Goal: Check status: Check status

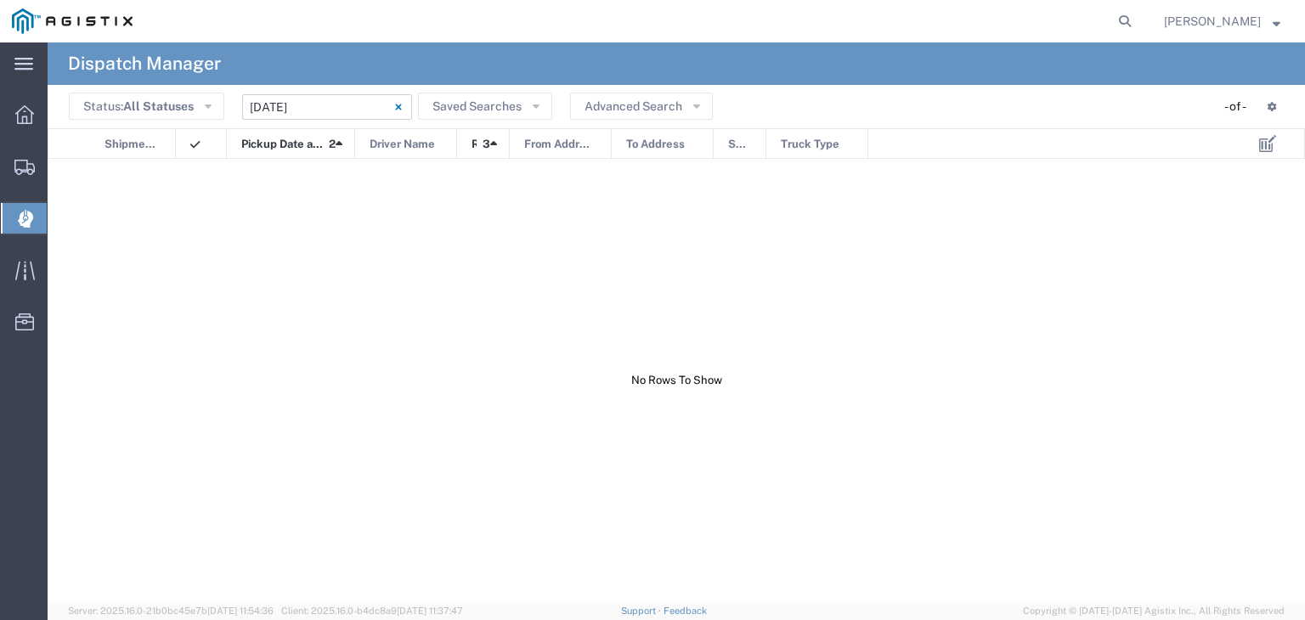
click at [285, 99] on input "04/06/2025 - 04/06/2025" at bounding box center [327, 106] width 170 height 25
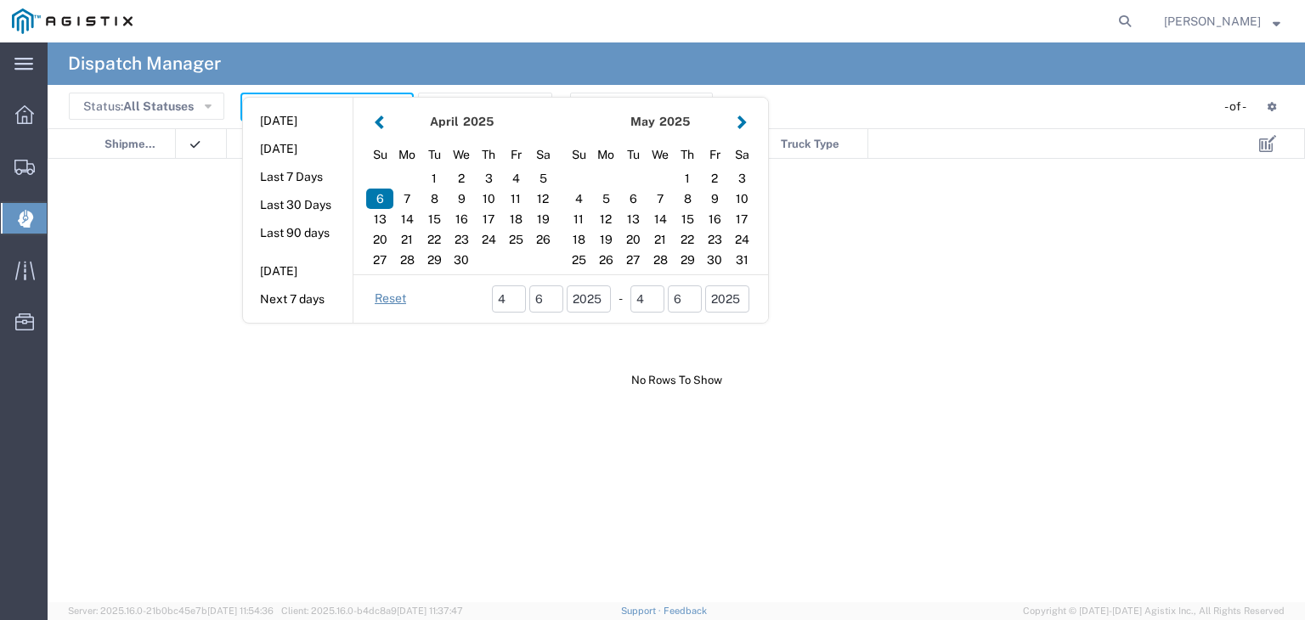
click at [742, 126] on button "button" at bounding box center [742, 121] width 18 height 23
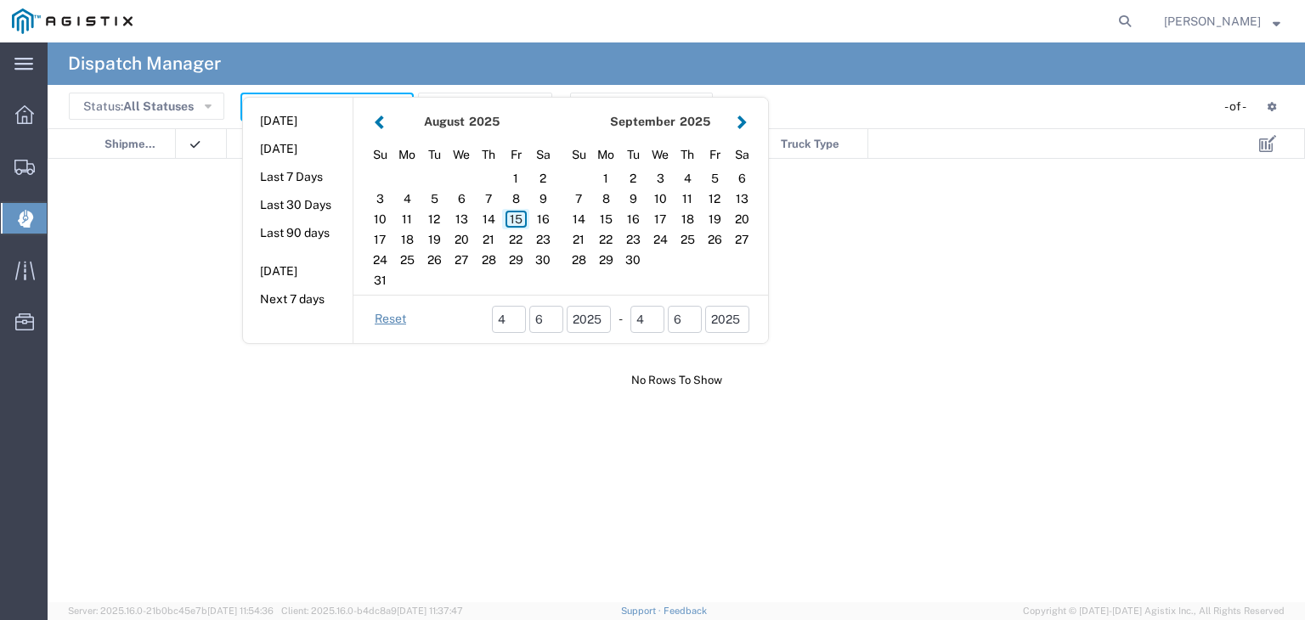
click at [507, 214] on div "15" at bounding box center [515, 219] width 27 height 20
type input "08/15/2025"
type input "08/15/2025 - 08/15/2025"
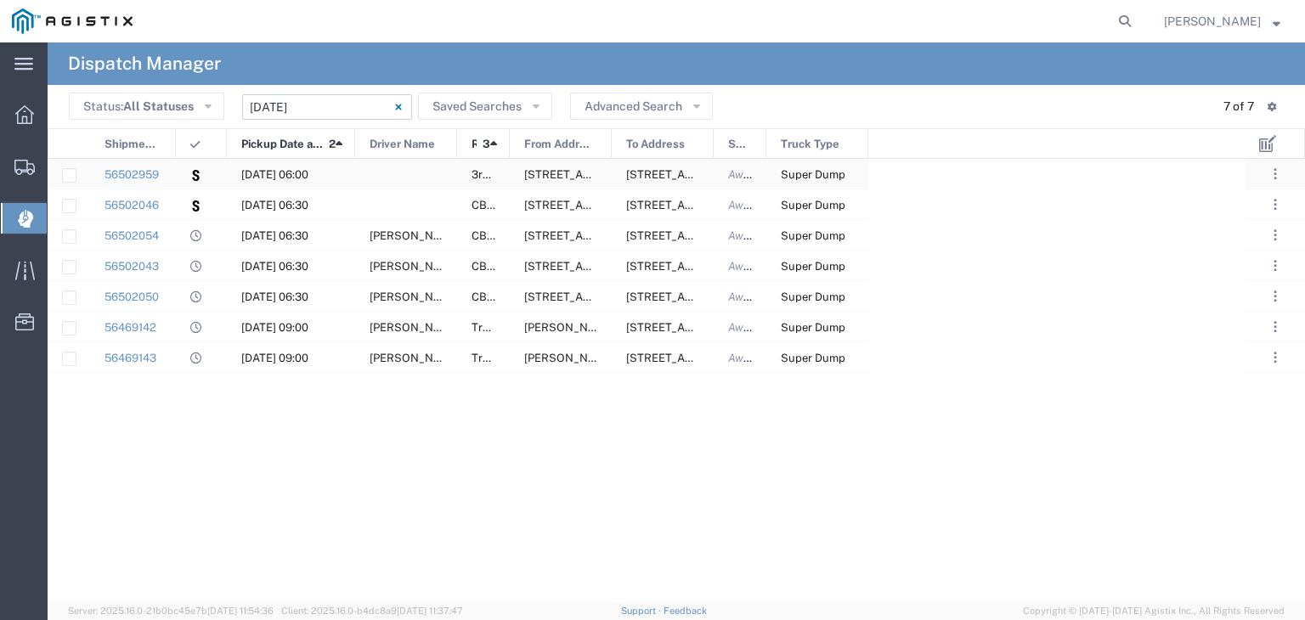
click at [383, 172] on div at bounding box center [406, 174] width 102 height 30
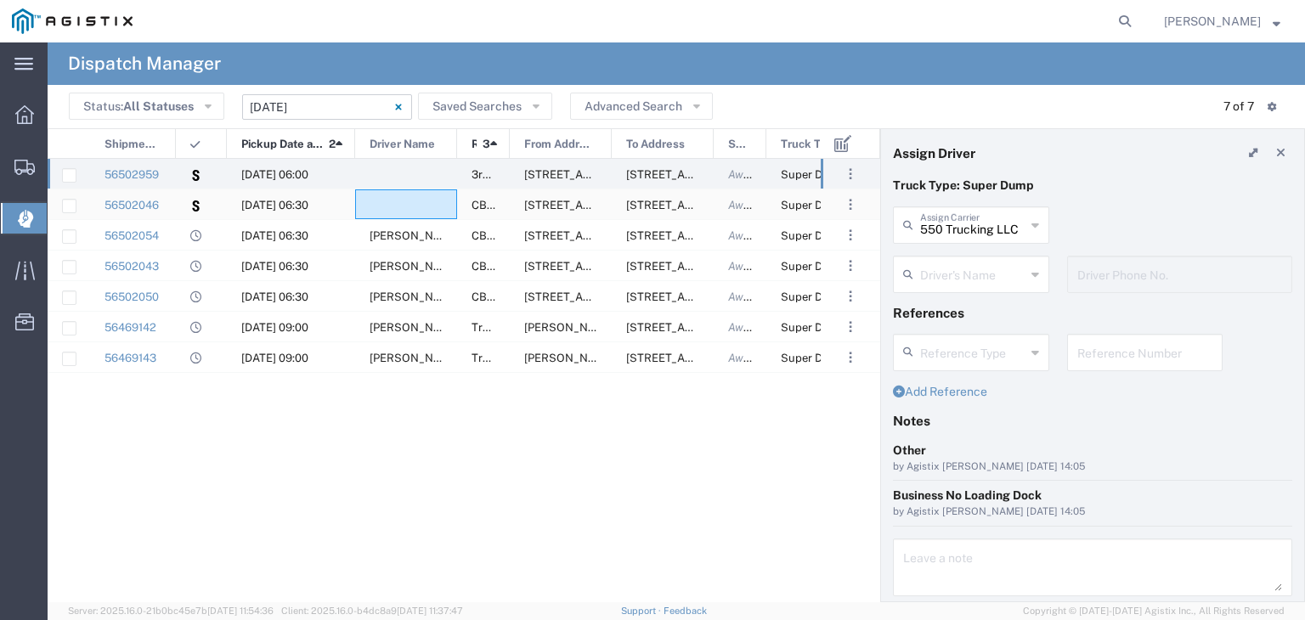
click at [411, 209] on div at bounding box center [406, 204] width 102 height 30
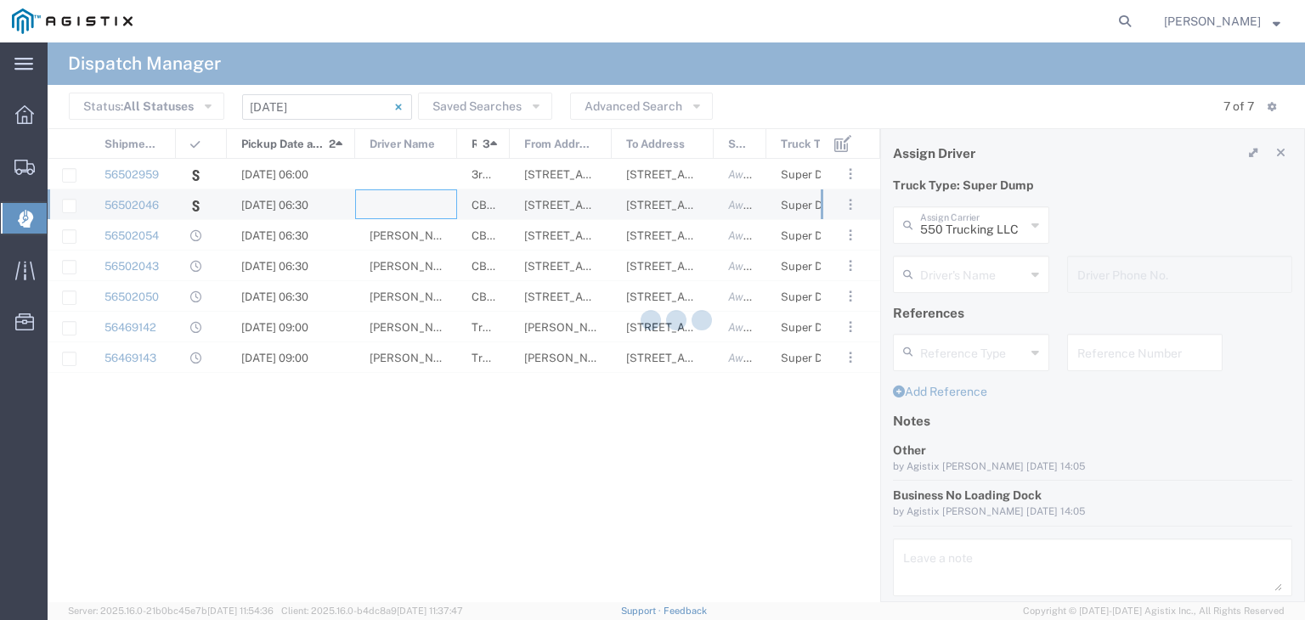
type input "P&D Heavy Hauling"
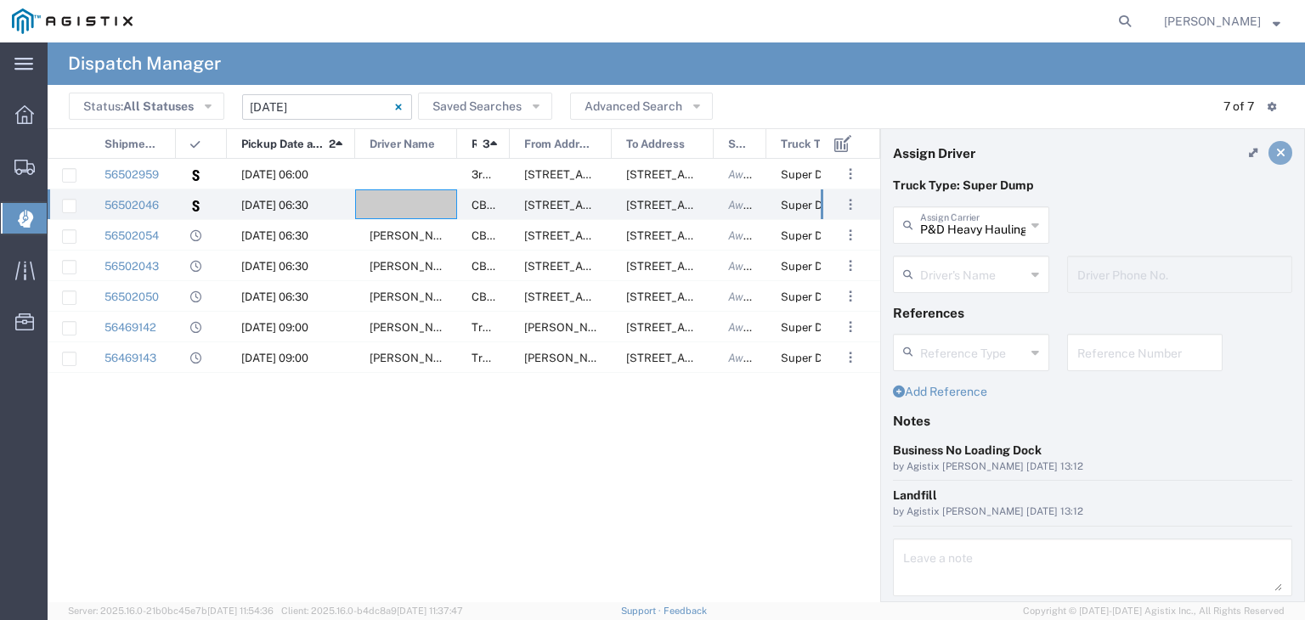
click at [1276, 155] on icon at bounding box center [1280, 153] width 9 height 12
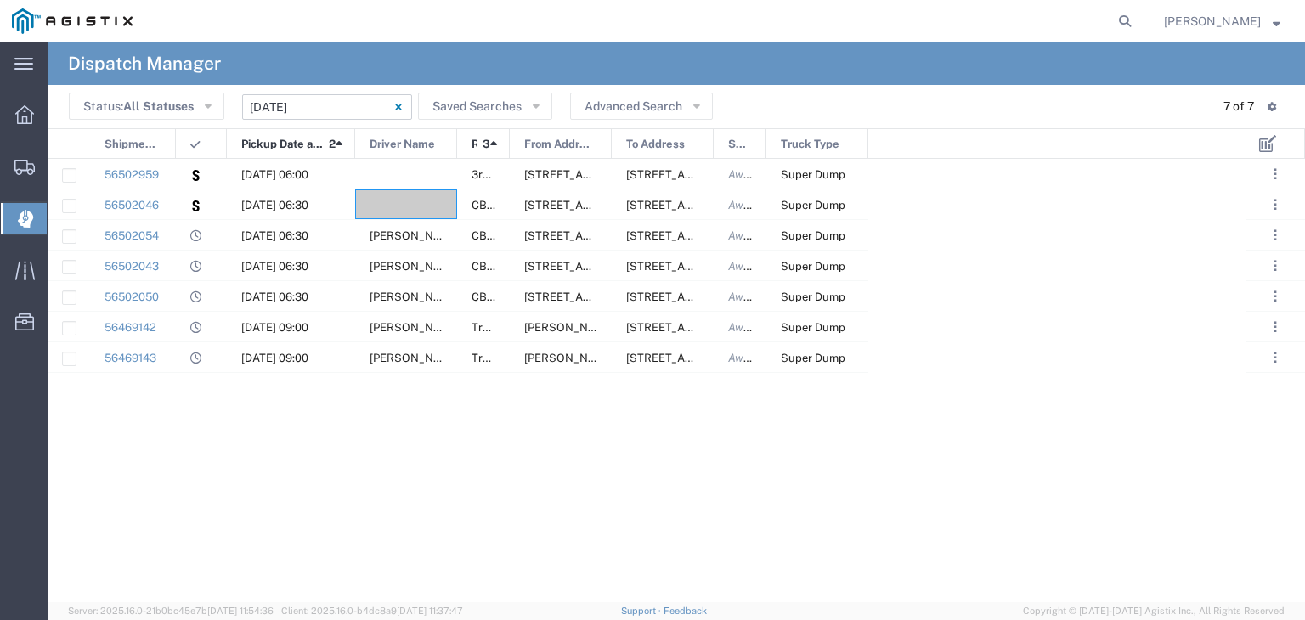
click at [363, 419] on div "56502054 08/15/2025, 06:30 Randy Streiff CB116814 1050 North Court St, Redding,…" at bounding box center [647, 381] width 1198 height 444
click at [387, 169] on div at bounding box center [406, 174] width 102 height 30
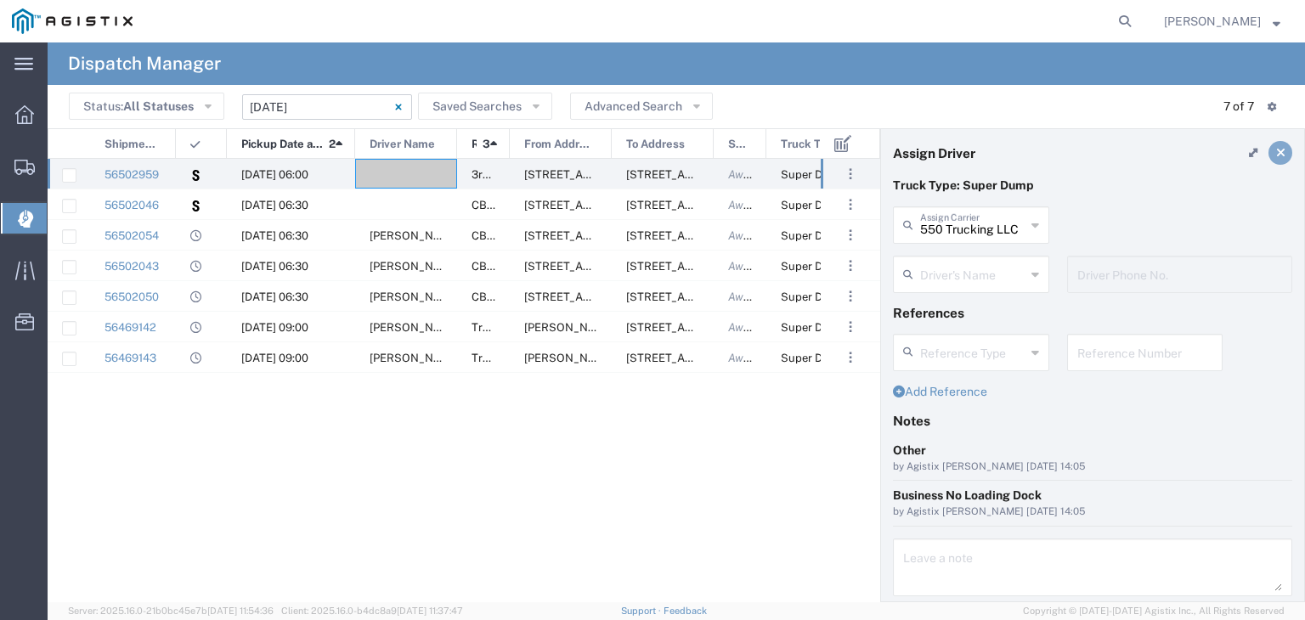
click at [1276, 150] on icon at bounding box center [1280, 153] width 9 height 12
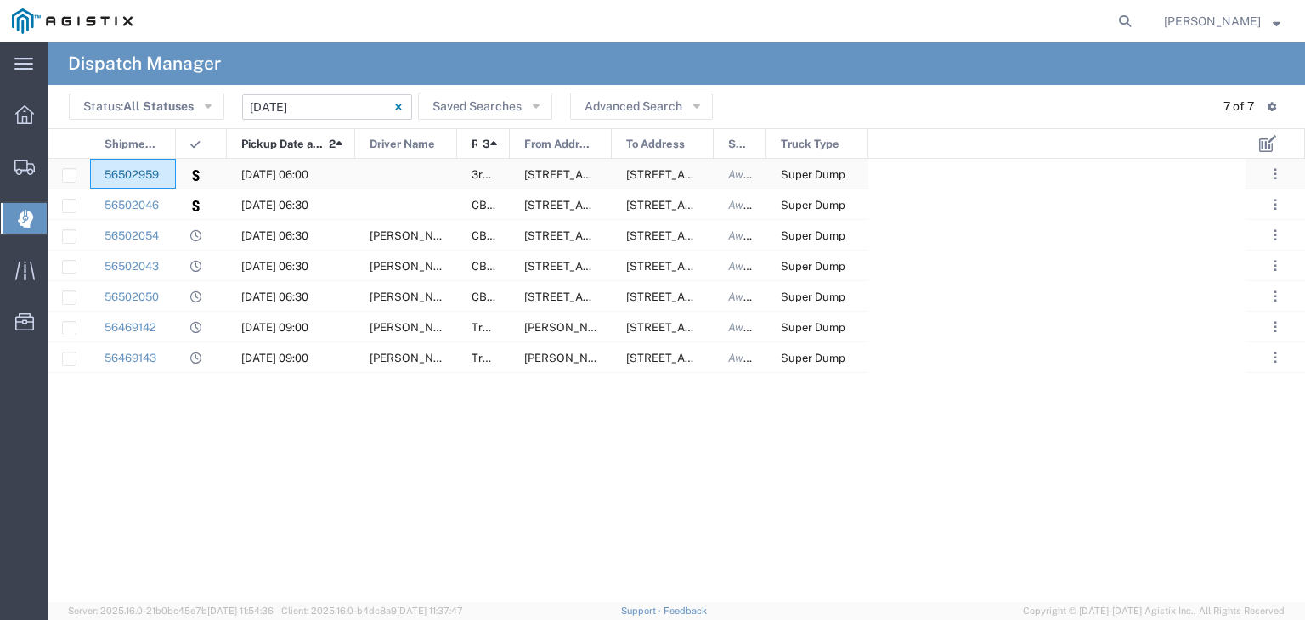
click at [131, 171] on link "56502959" at bounding box center [132, 174] width 54 height 13
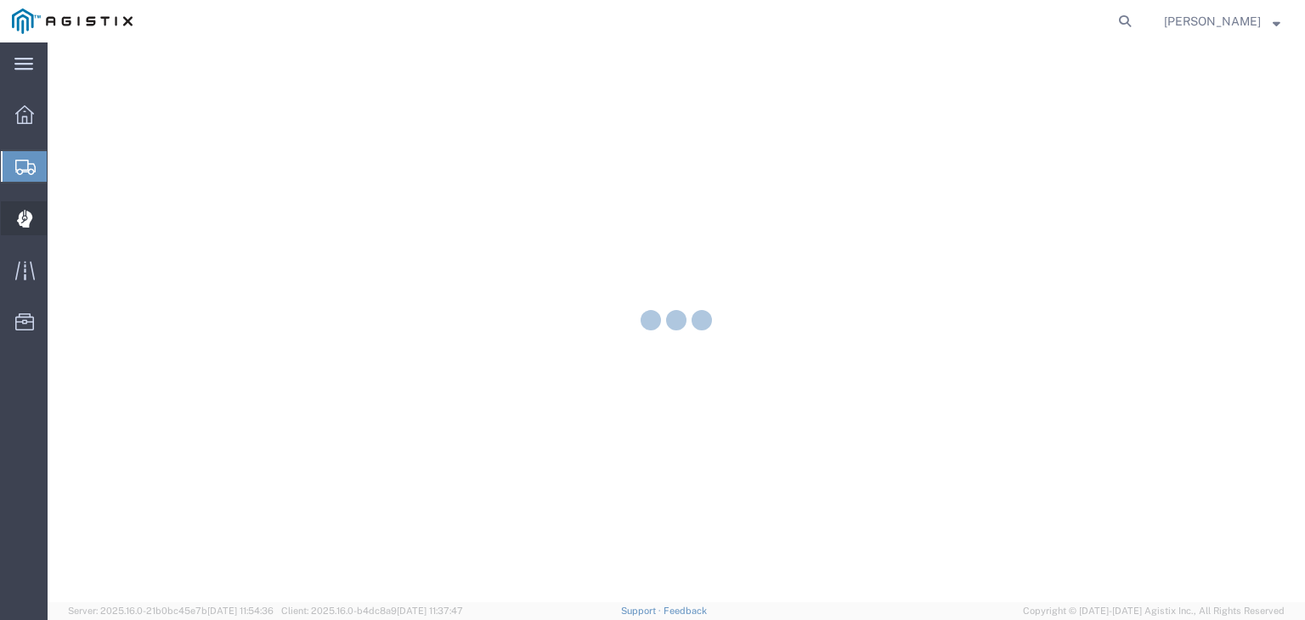
click at [26, 222] on icon at bounding box center [23, 219] width 15 height 17
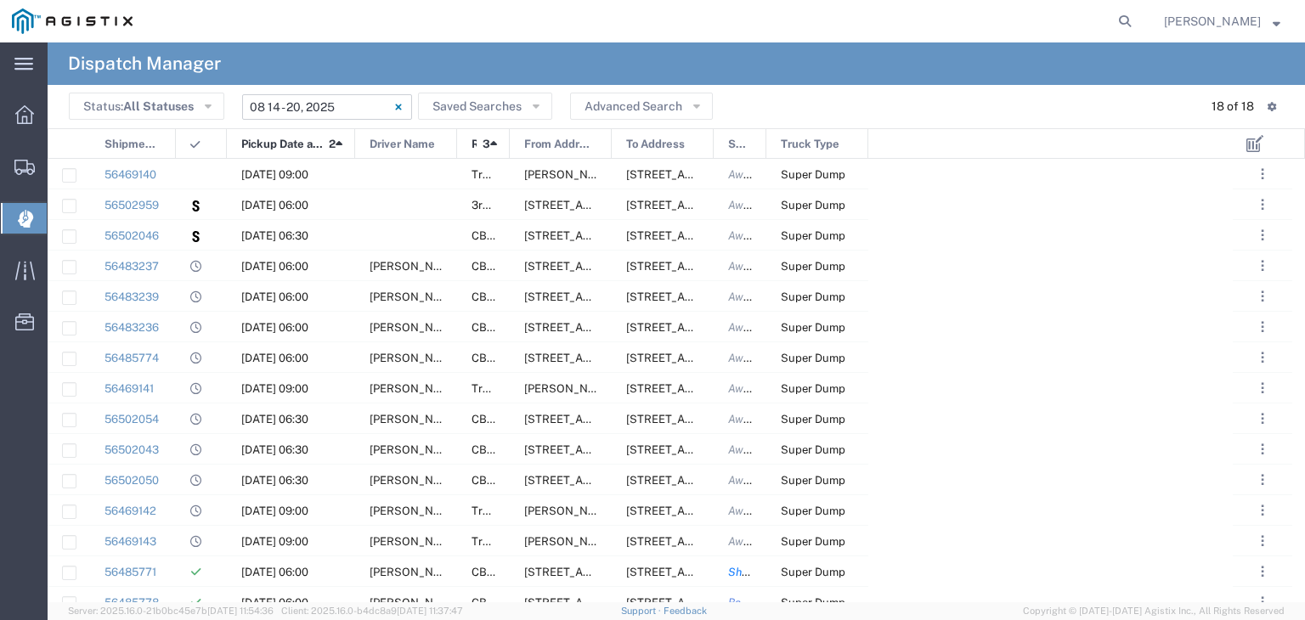
click at [348, 95] on input "08/14/2025 - 08/20/2025" at bounding box center [327, 106] width 170 height 25
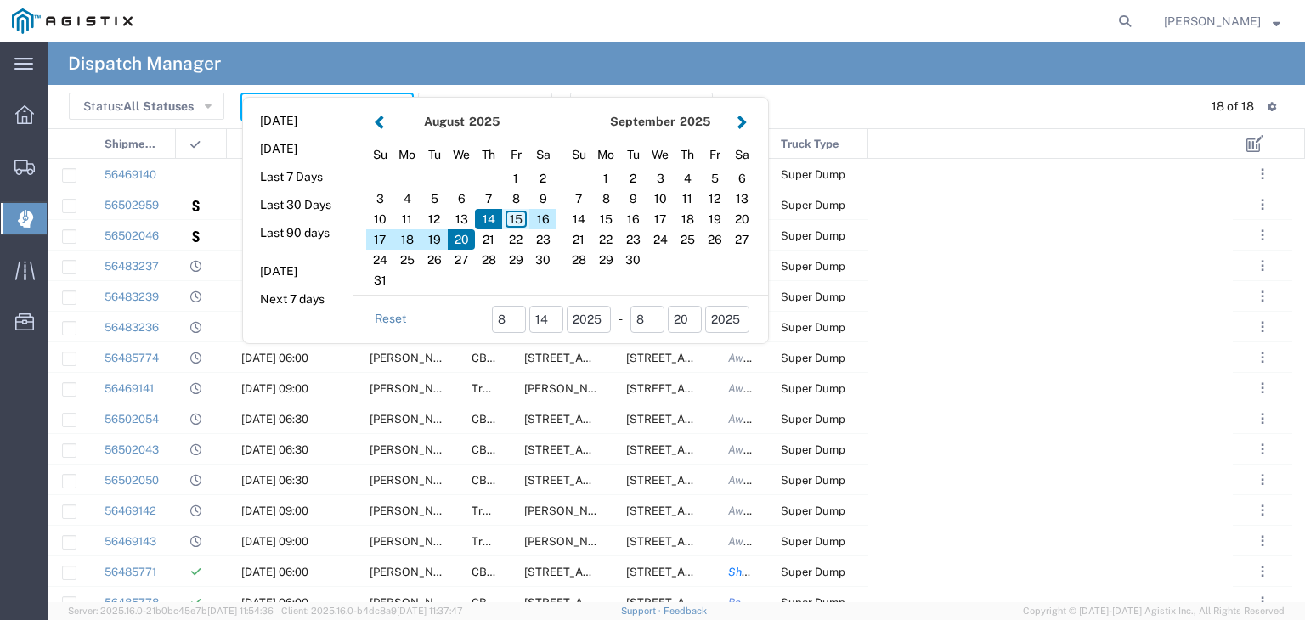
click at [525, 218] on div "15" at bounding box center [515, 219] width 27 height 20
type input "08/15/2025"
type input "08/15/2025 - 08/15/2025"
